Goal: Navigation & Orientation: Find specific page/section

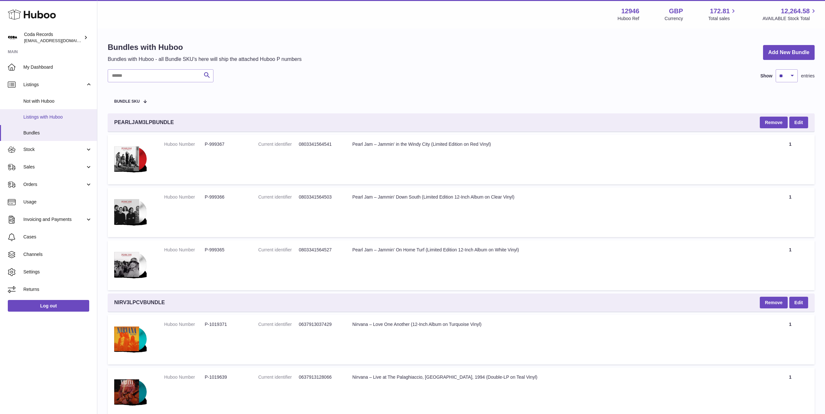
click at [58, 117] on span "Listings with Huboo" at bounding box center [57, 117] width 69 height 6
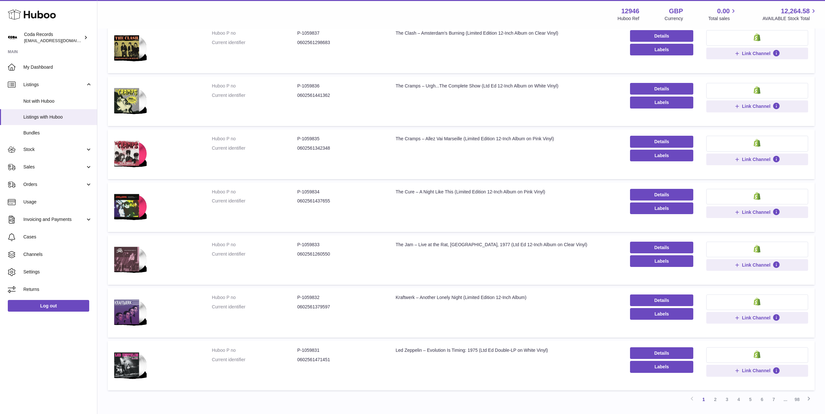
scroll to position [298, 0]
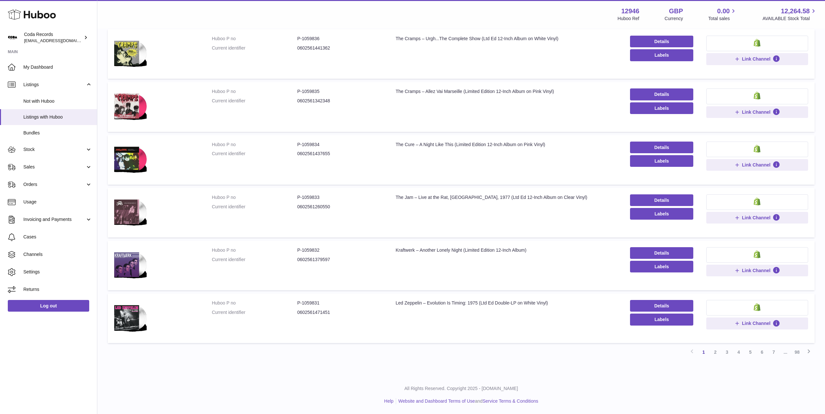
drag, startPoint x: 715, startPoint y: 355, endPoint x: 701, endPoint y: 348, distance: 16.1
click at [715, 355] on link "2" at bounding box center [715, 353] width 12 height 12
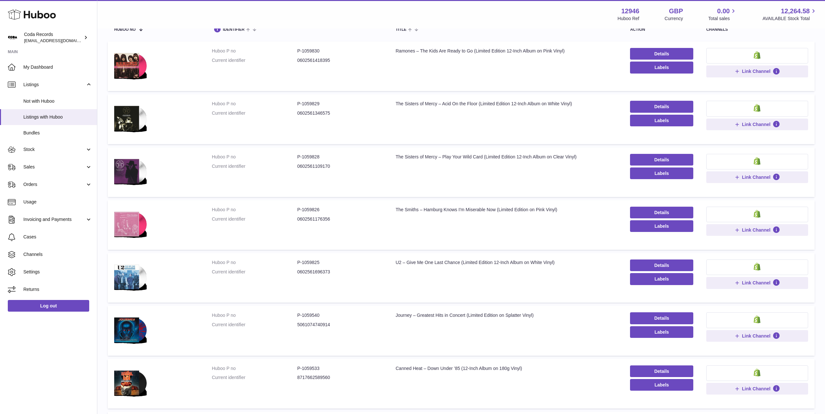
scroll to position [29, 0]
